Goal: Navigation & Orientation: Find specific page/section

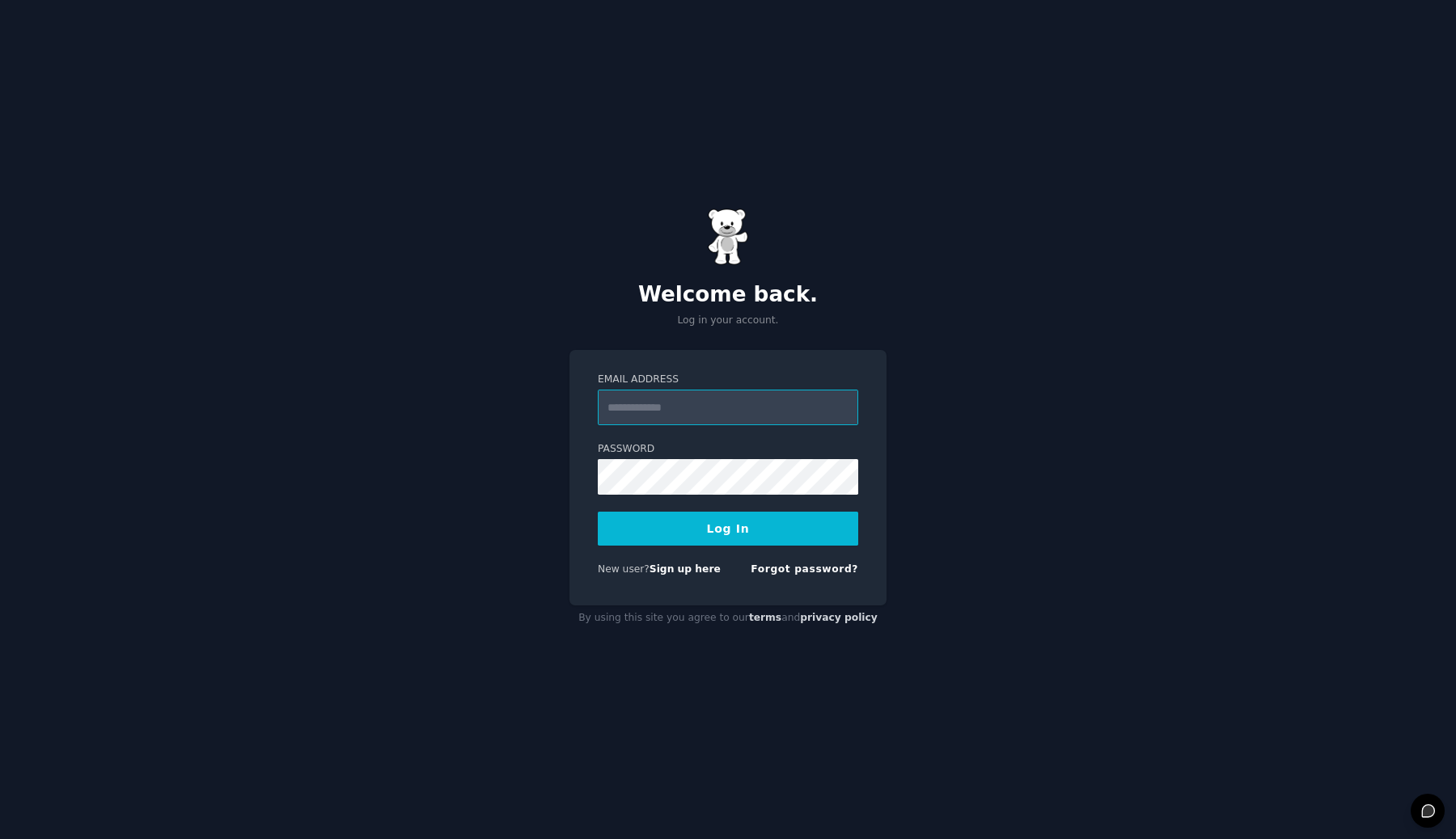
type input "**********"
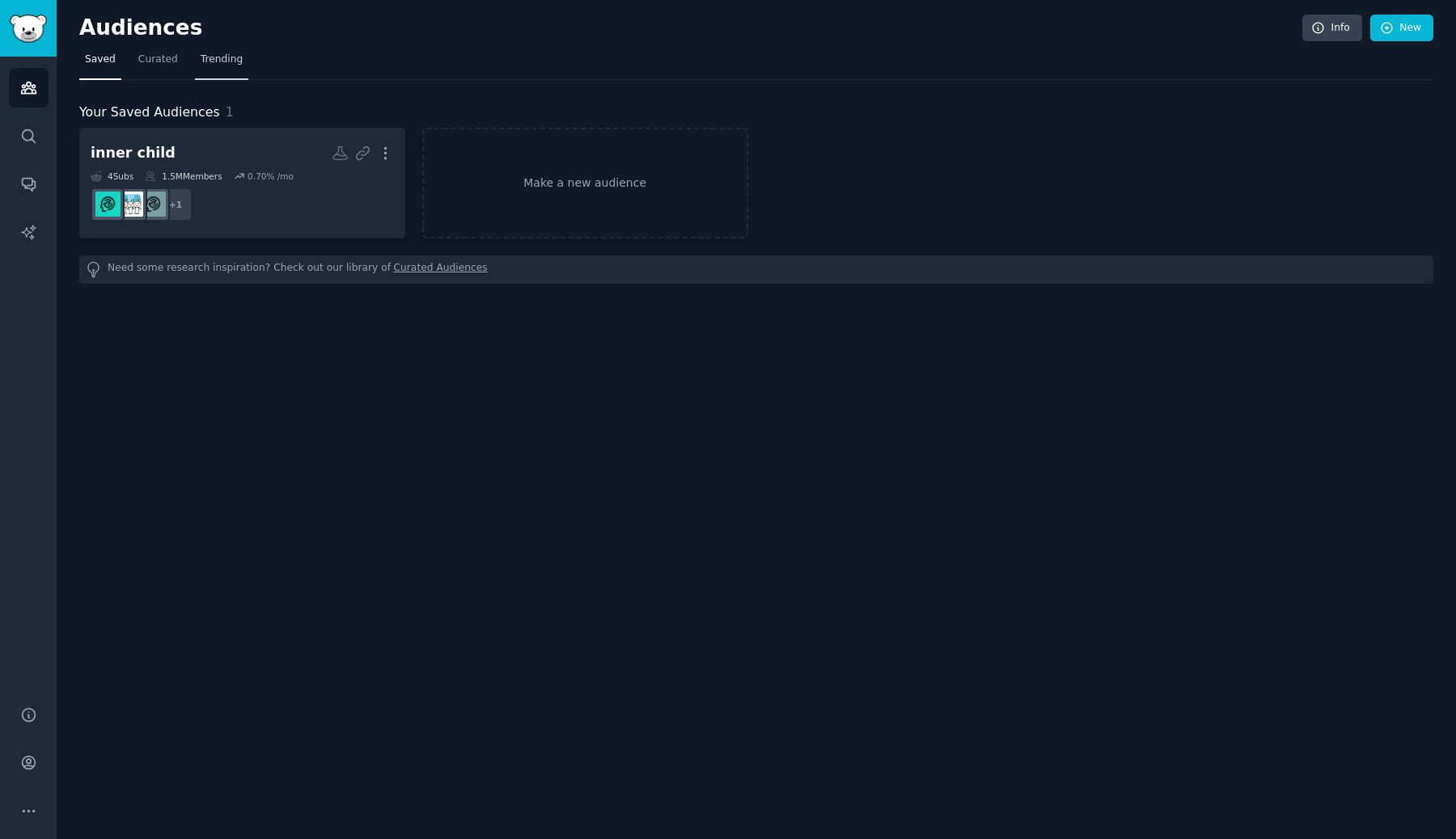
click at [212, 67] on link "Trending" at bounding box center [221, 63] width 53 height 33
